Goal: Information Seeking & Learning: Learn about a topic

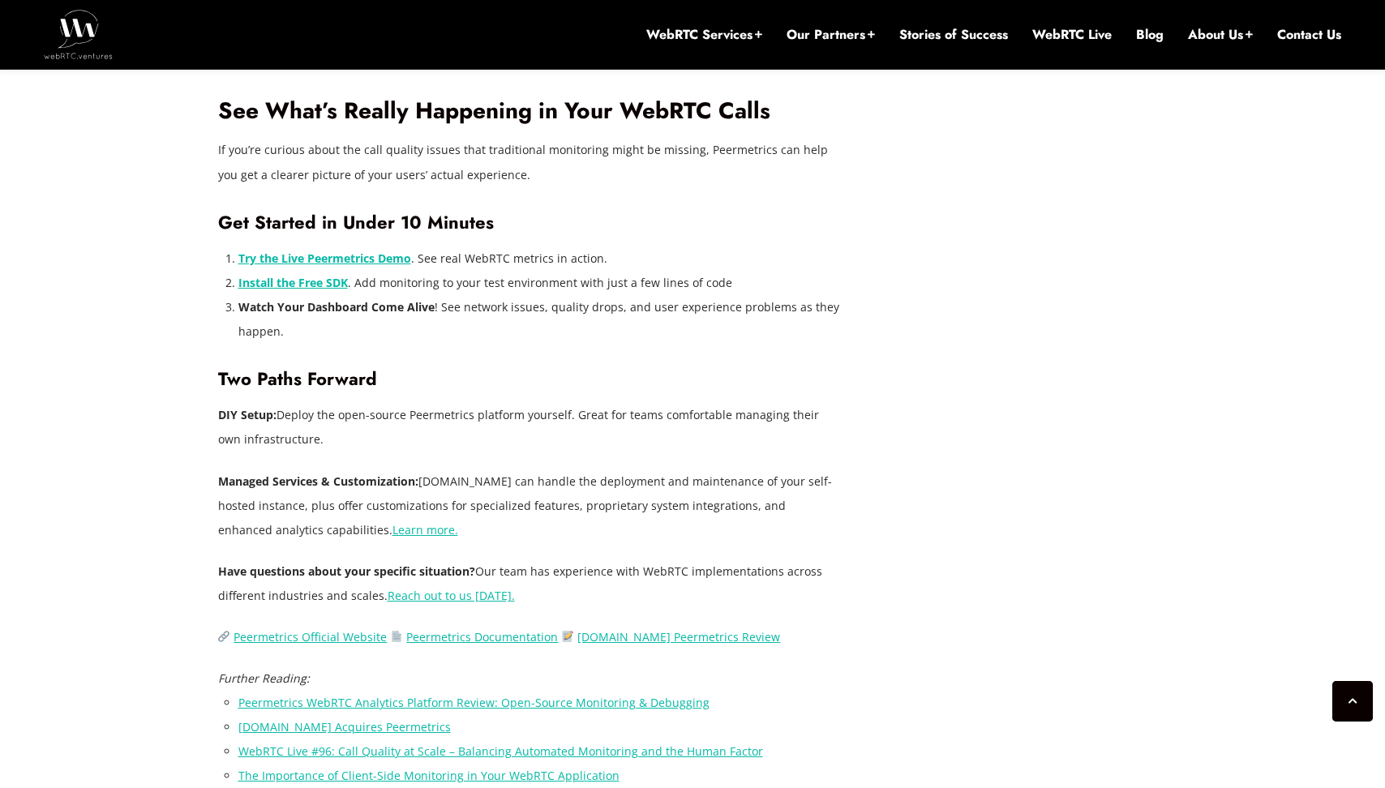
scroll to position [3469, 0]
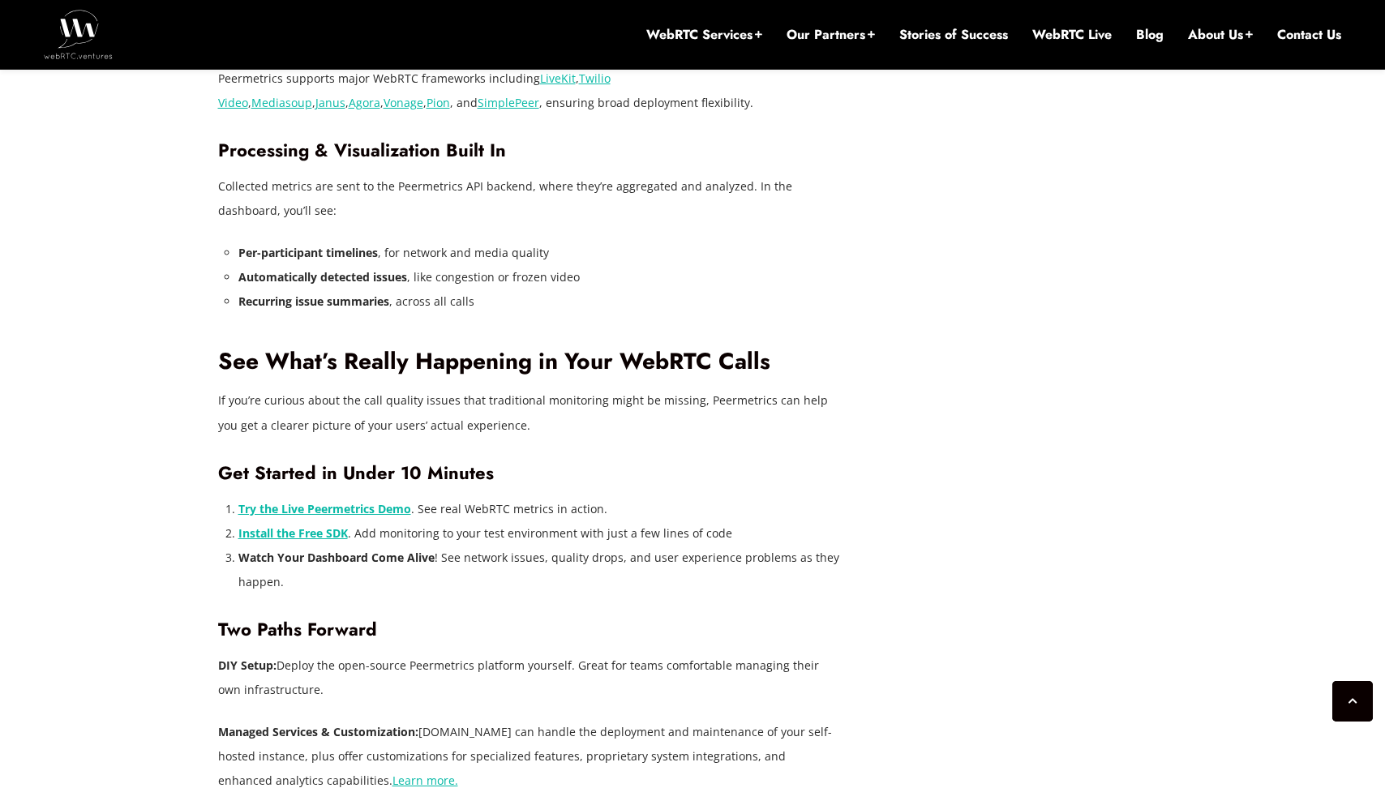
click at [797, 405] on p "If you’re curious about the call quality issues that traditional monitoring mig…" at bounding box center [530, 412] width 624 height 49
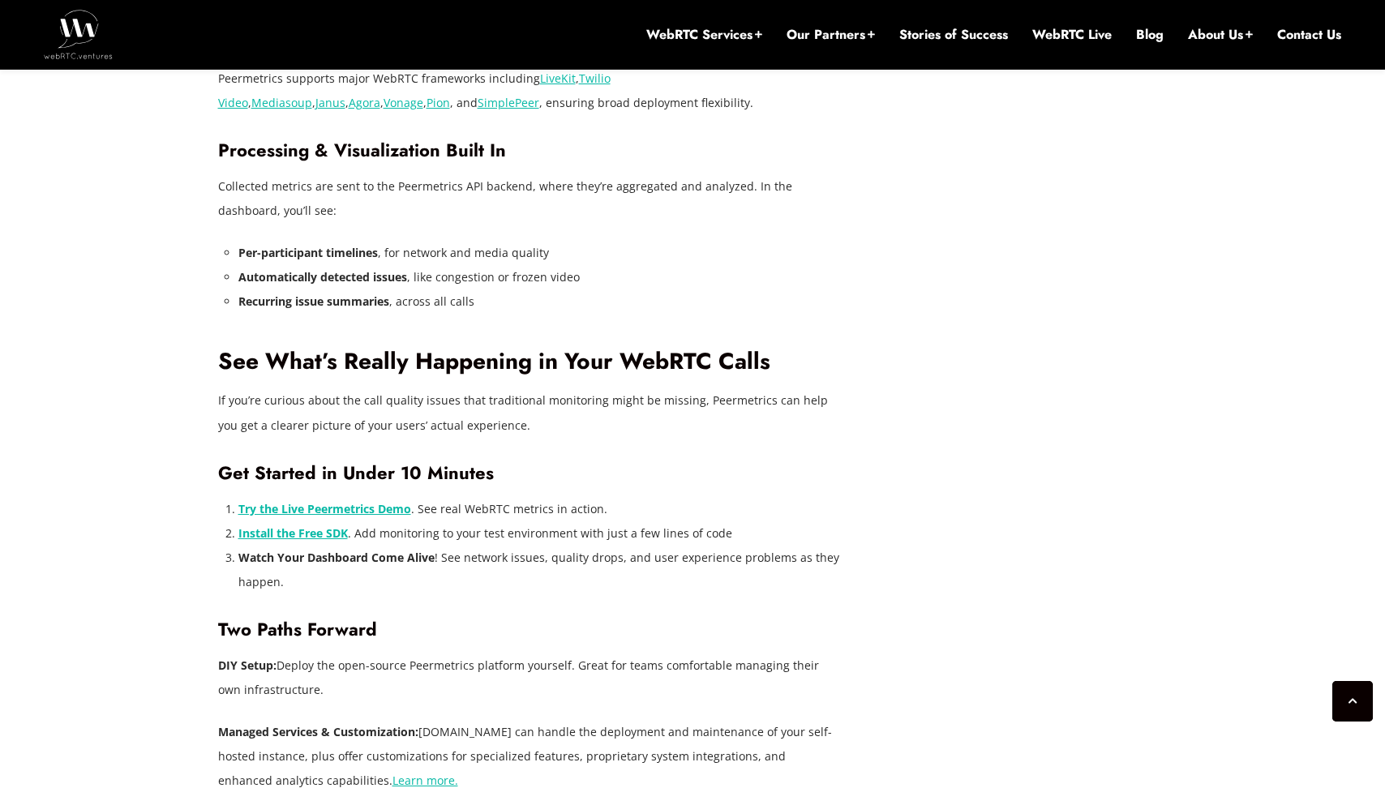
click at [797, 405] on p "If you’re curious about the call quality issues that traditional monitoring mig…" at bounding box center [530, 412] width 624 height 49
click at [758, 399] on p "If you’re curious about the call quality issues that traditional monitoring mig…" at bounding box center [530, 412] width 624 height 49
click at [794, 401] on p "If you’re curious about the call quality issues that traditional monitoring mig…" at bounding box center [530, 412] width 624 height 49
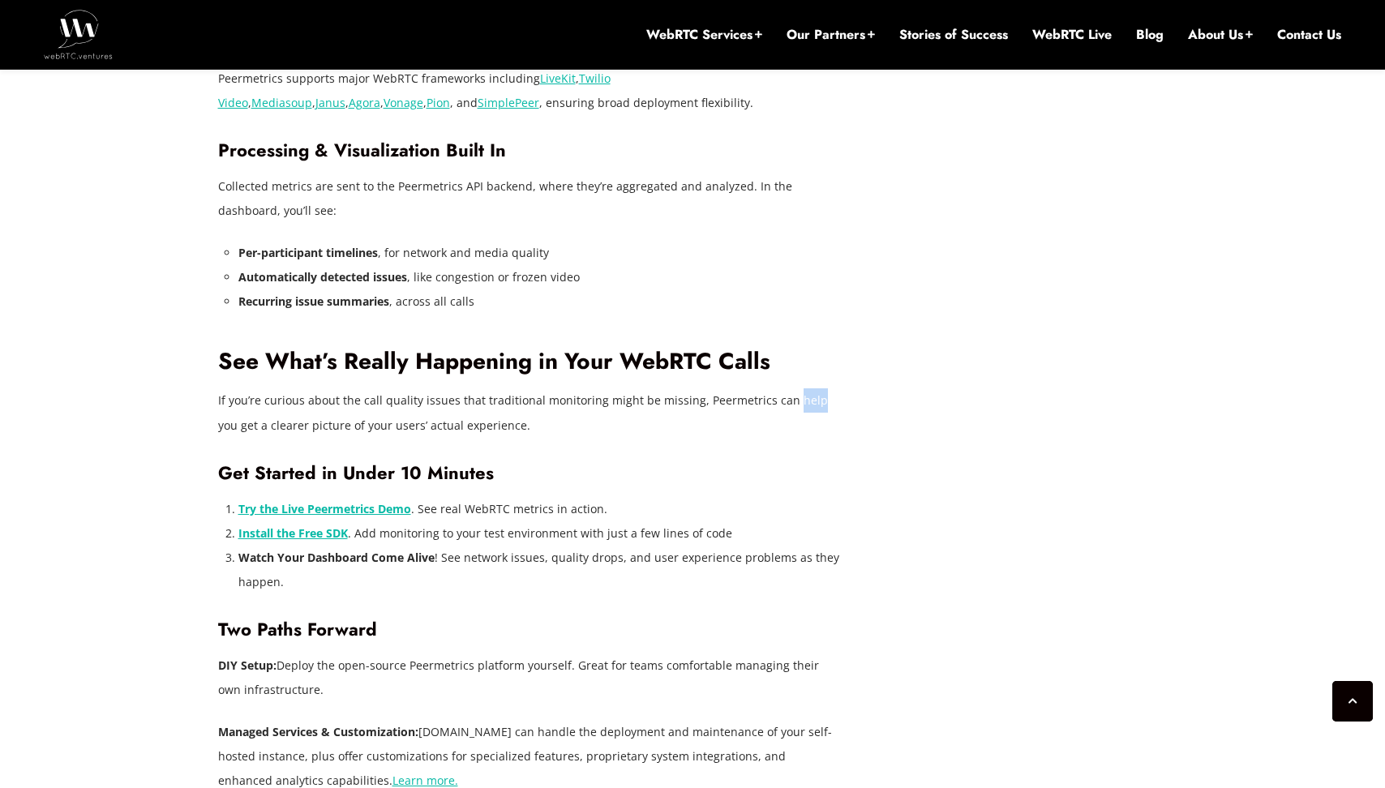
click at [766, 401] on p "If you’re curious about the call quality issues that traditional monitoring mig…" at bounding box center [530, 412] width 624 height 49
click at [791, 398] on p "If you’re curious about the call quality issues that traditional monitoring mig…" at bounding box center [530, 412] width 624 height 49
click at [764, 399] on p "If you’re curious about the call quality issues that traditional monitoring mig…" at bounding box center [530, 412] width 624 height 49
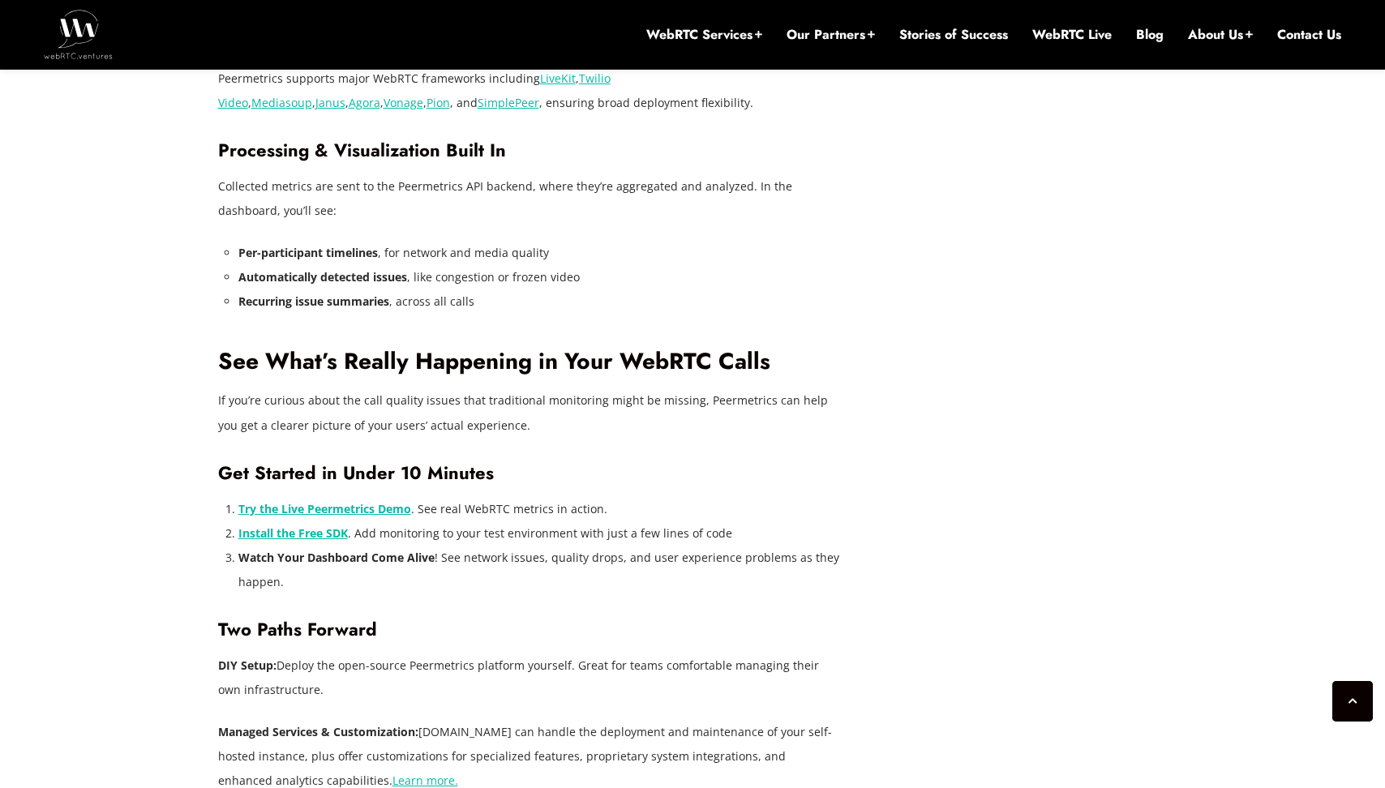
click at [764, 399] on p "If you’re curious about the call quality issues that traditional monitoring mig…" at bounding box center [530, 412] width 624 height 49
click at [788, 397] on p "If you’re curious about the call quality issues that traditional monitoring mig…" at bounding box center [530, 412] width 624 height 49
click at [767, 399] on p "If you’re curious about the call quality issues that traditional monitoring mig…" at bounding box center [530, 412] width 624 height 49
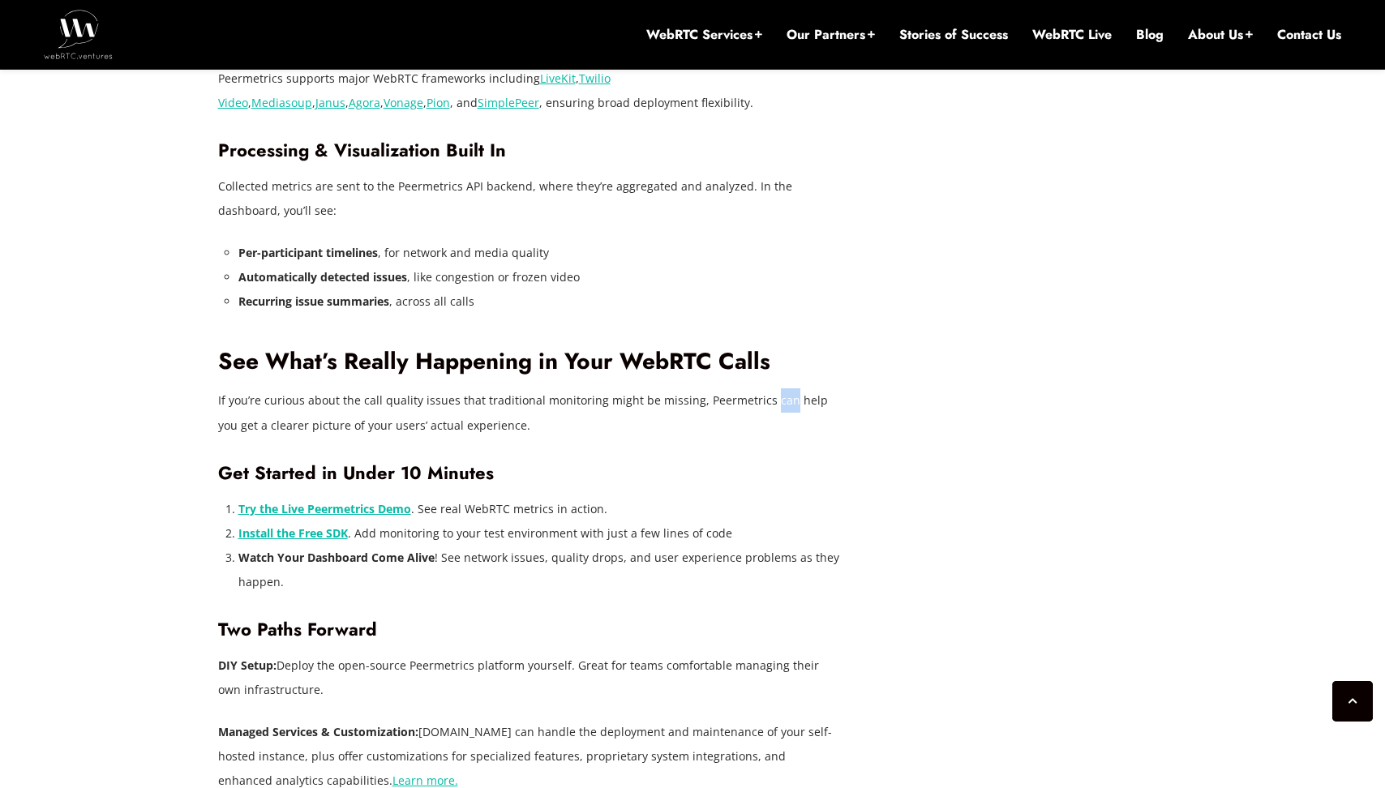
click at [743, 436] on p "If you’re curious about the call quality issues that traditional monitoring mig…" at bounding box center [530, 412] width 624 height 49
